Goal: Check status: Check status

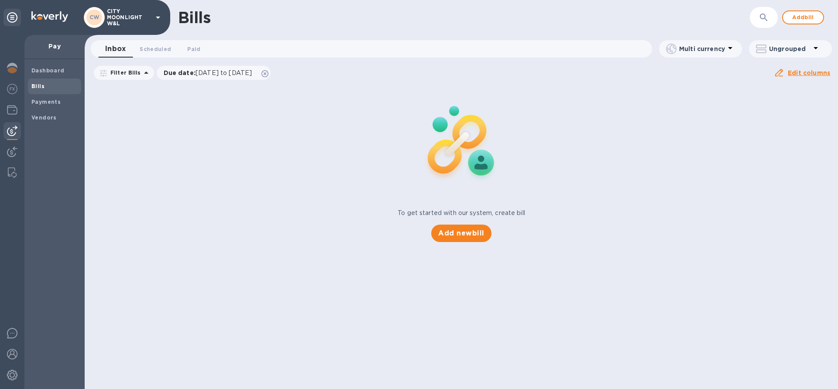
click at [11, 132] on img at bounding box center [12, 131] width 10 height 10
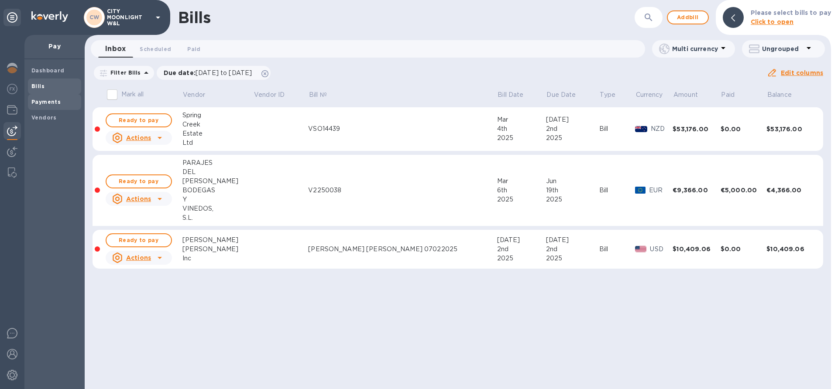
click at [43, 101] on b "Payments" at bounding box center [45, 102] width 29 height 7
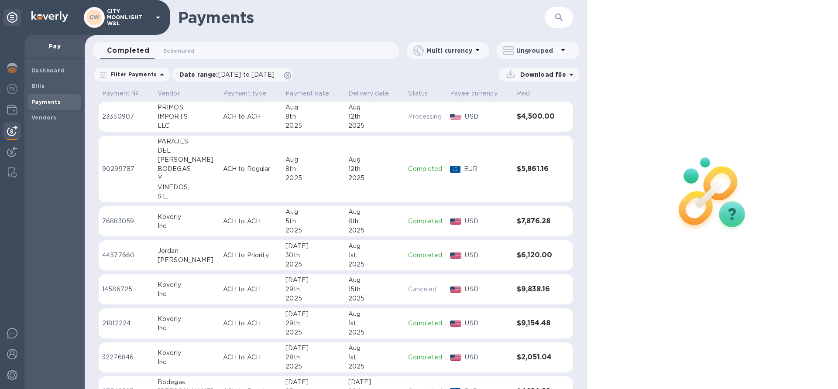
click at [447, 176] on td "EUR" at bounding box center [480, 169] width 67 height 67
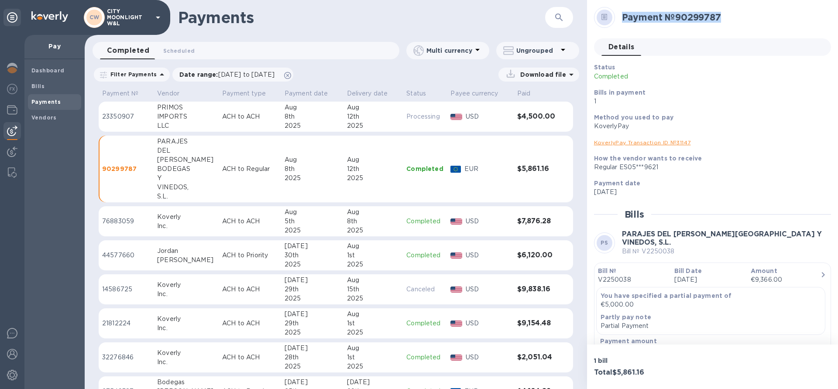
drag, startPoint x: 623, startPoint y: 16, endPoint x: 746, endPoint y: 5, distance: 123.2
click at [746, 5] on div "Payment № 90299787" at bounding box center [709, 17] width 237 height 28
copy h2 "Payment № 90299787"
